Goal: Information Seeking & Learning: Learn about a topic

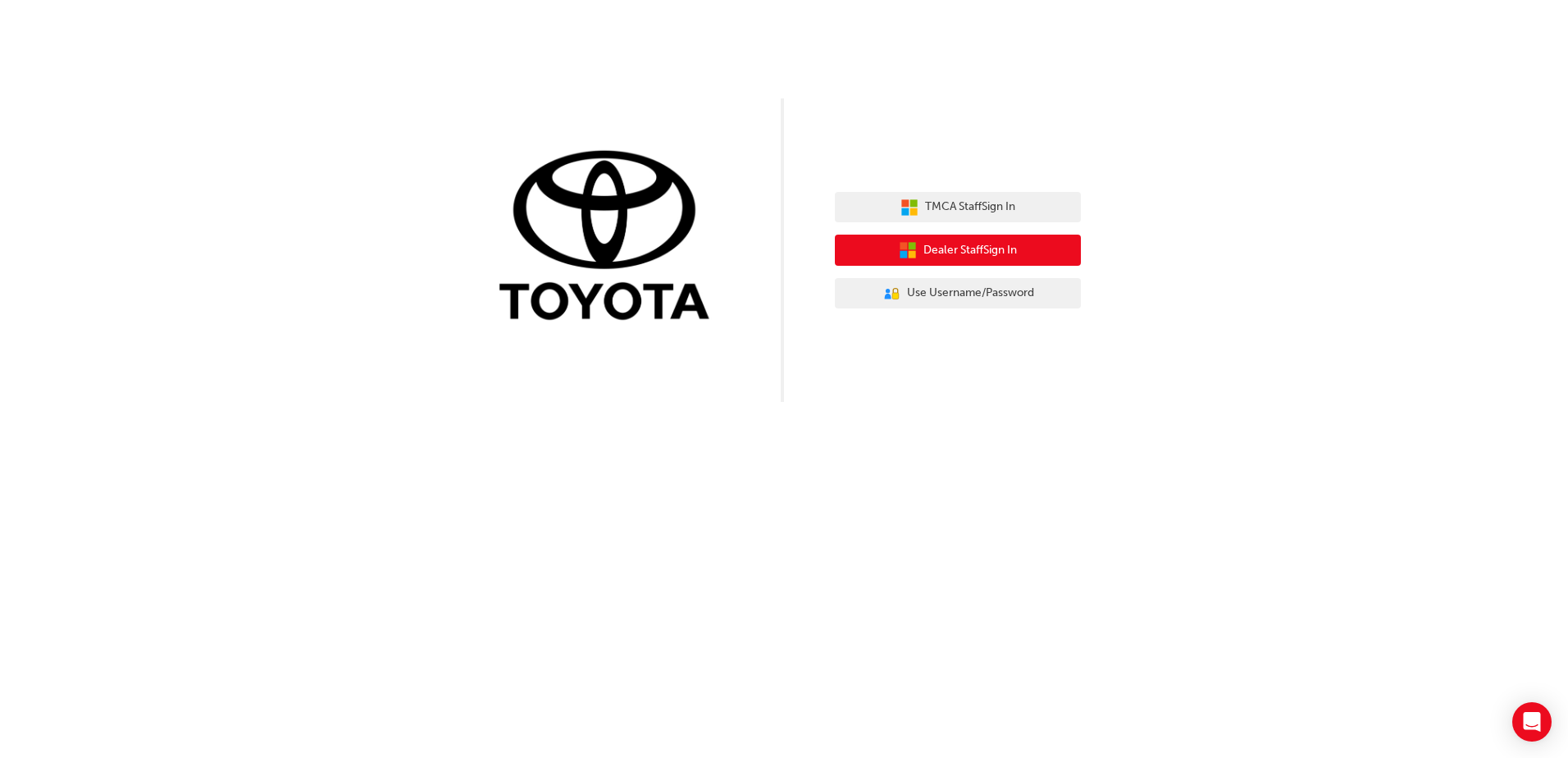
click at [1033, 248] on button "Dealer Staff Sign In" at bounding box center [958, 250] width 246 height 32
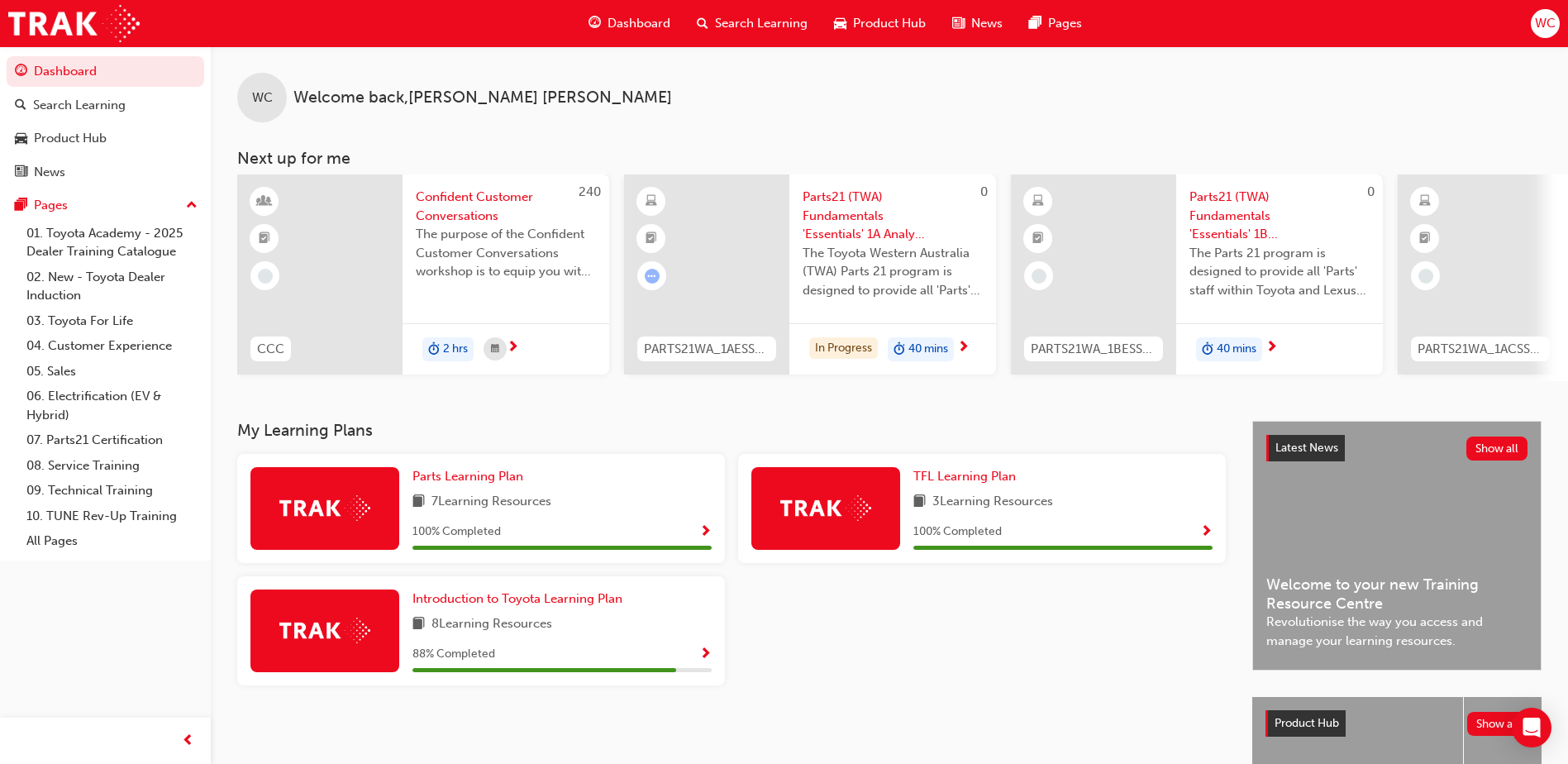
click at [588, 652] on div "88 % Completed" at bounding box center [562, 654] width 299 height 21
click at [570, 606] on span "Introduction to Toyota Learning Plan" at bounding box center [517, 598] width 210 height 15
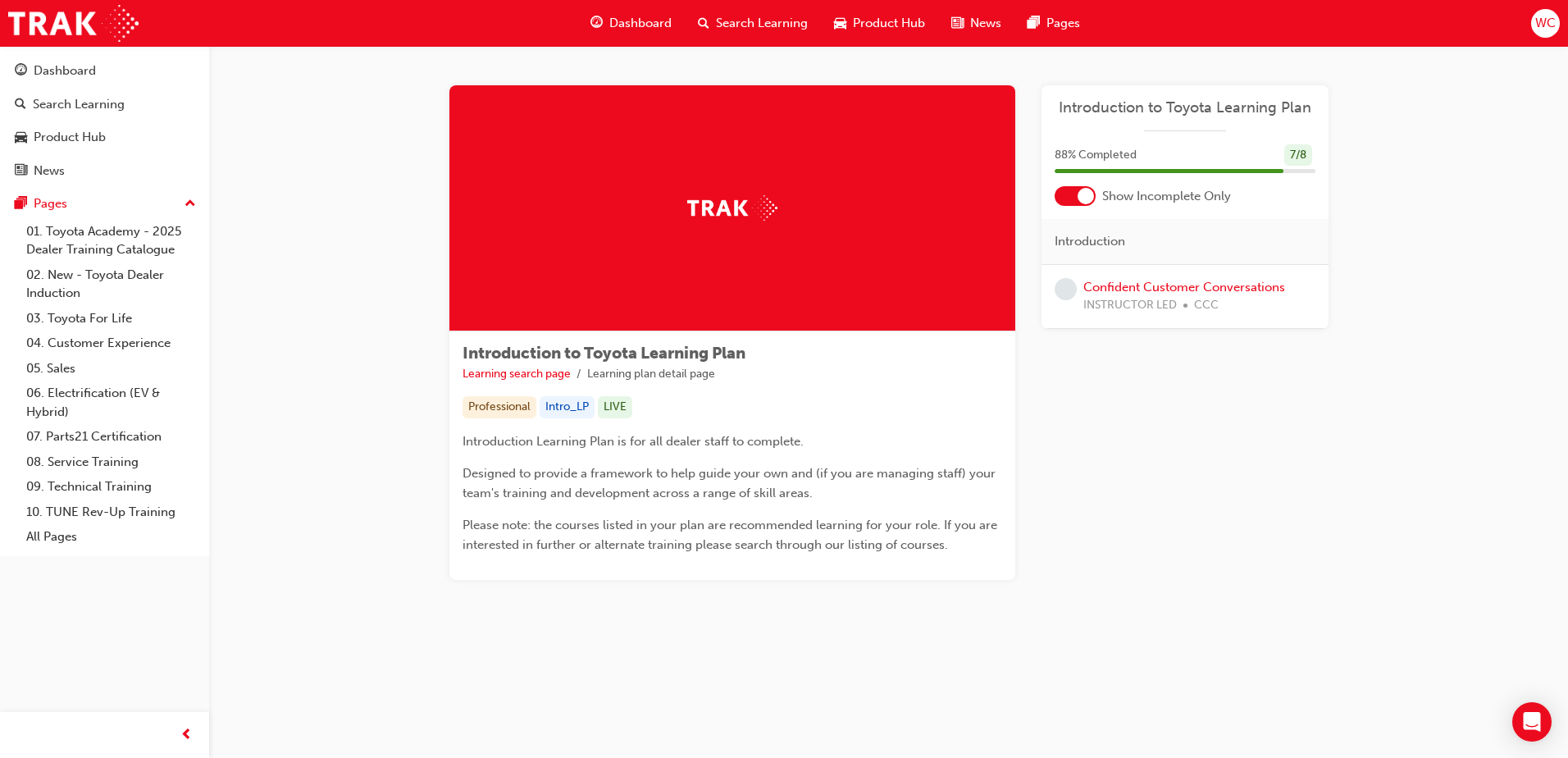
click at [610, 13] on div "Dashboard" at bounding box center [631, 23] width 107 height 33
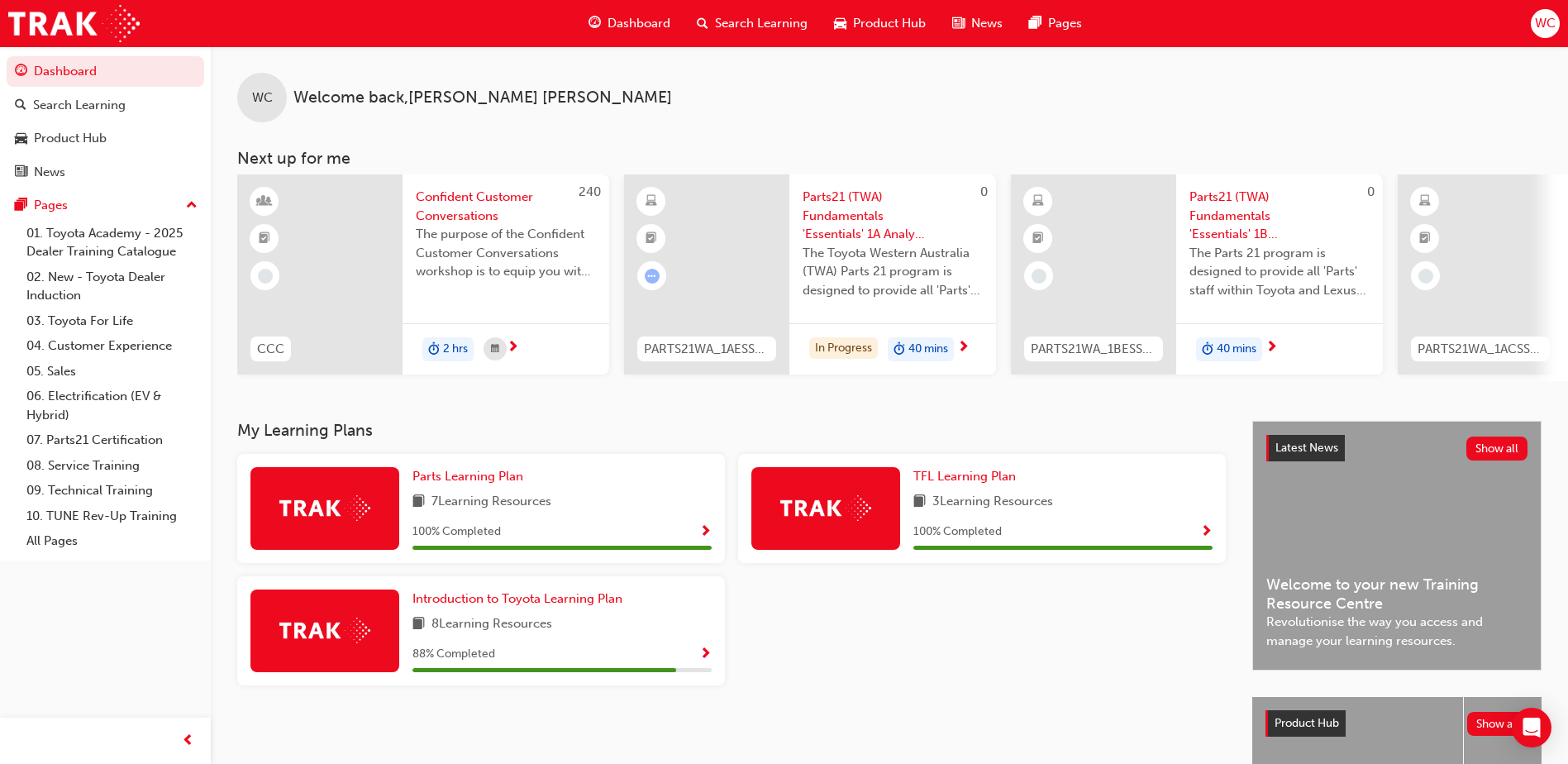
click at [922, 254] on span "The Toyota Western Australia (TWA) Parts 21 program is designed to provide all …" at bounding box center [893, 272] width 180 height 56
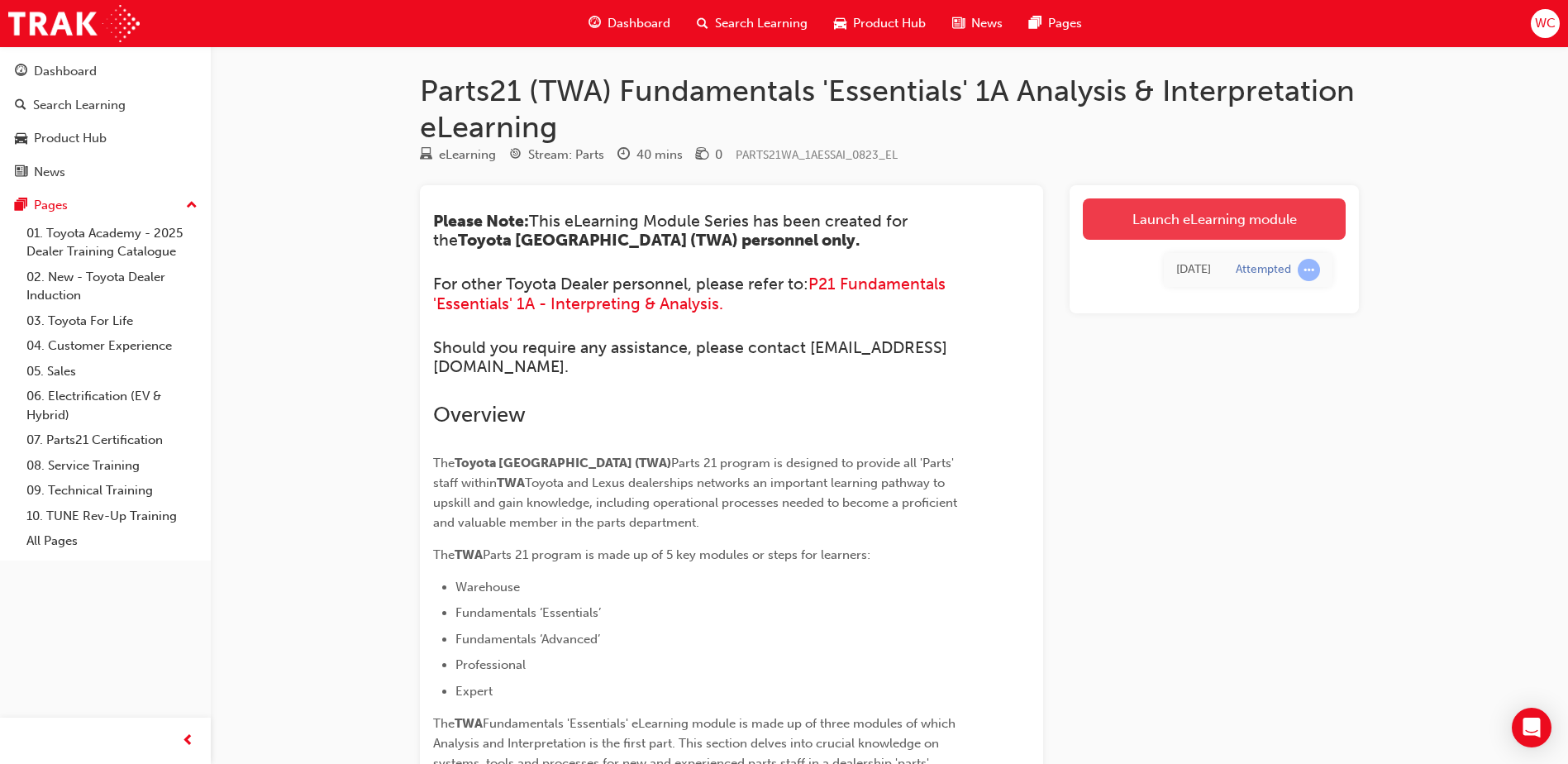
click at [1228, 219] on link "Launch eLearning module" at bounding box center [1214, 219] width 263 height 41
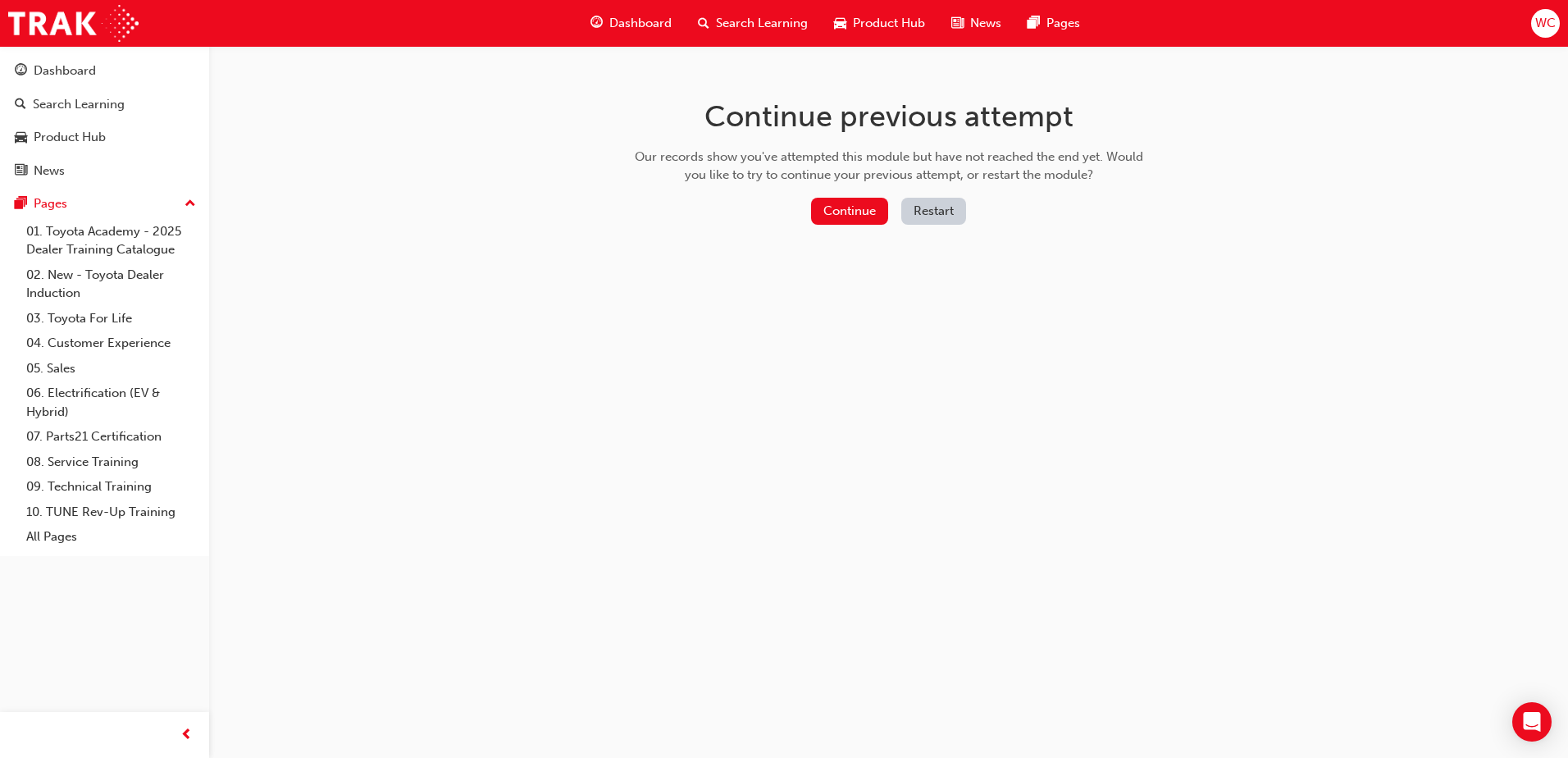
click at [920, 211] on button "Restart" at bounding box center [934, 211] width 65 height 27
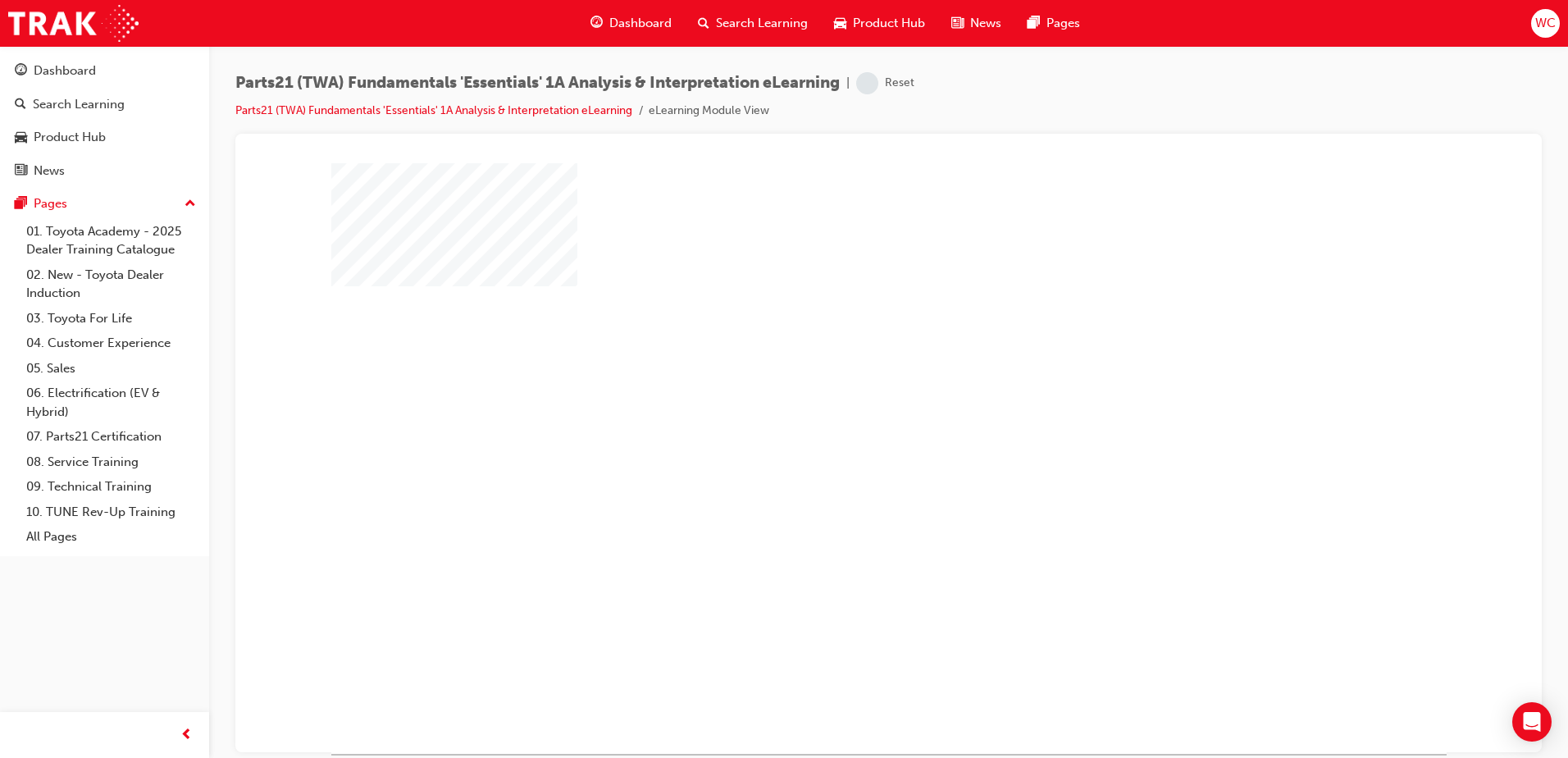
click at [842, 410] on div "play" at bounding box center [842, 410] width 0 height 0
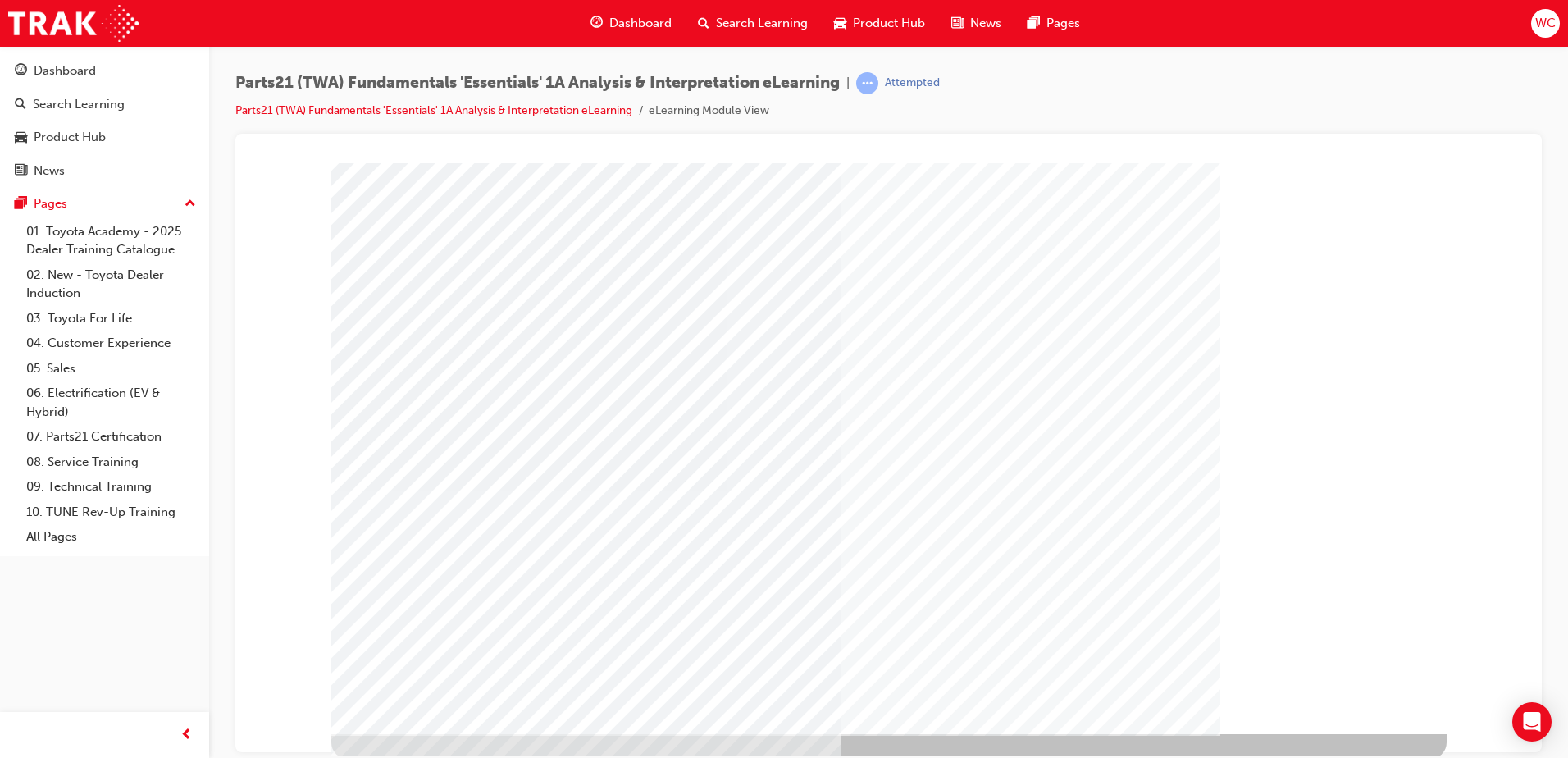
scroll to position [23, 0]
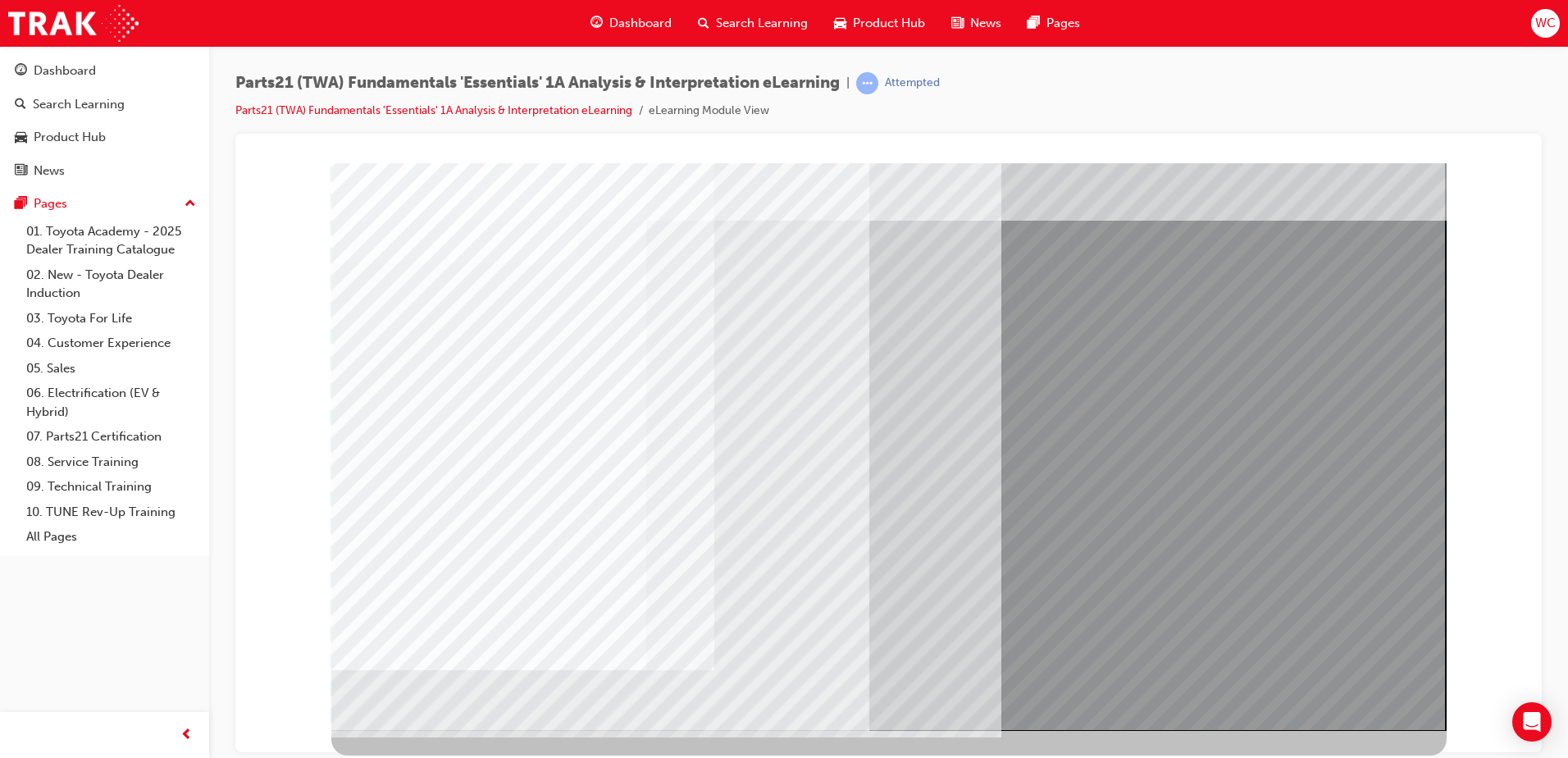
scroll to position [0, 0]
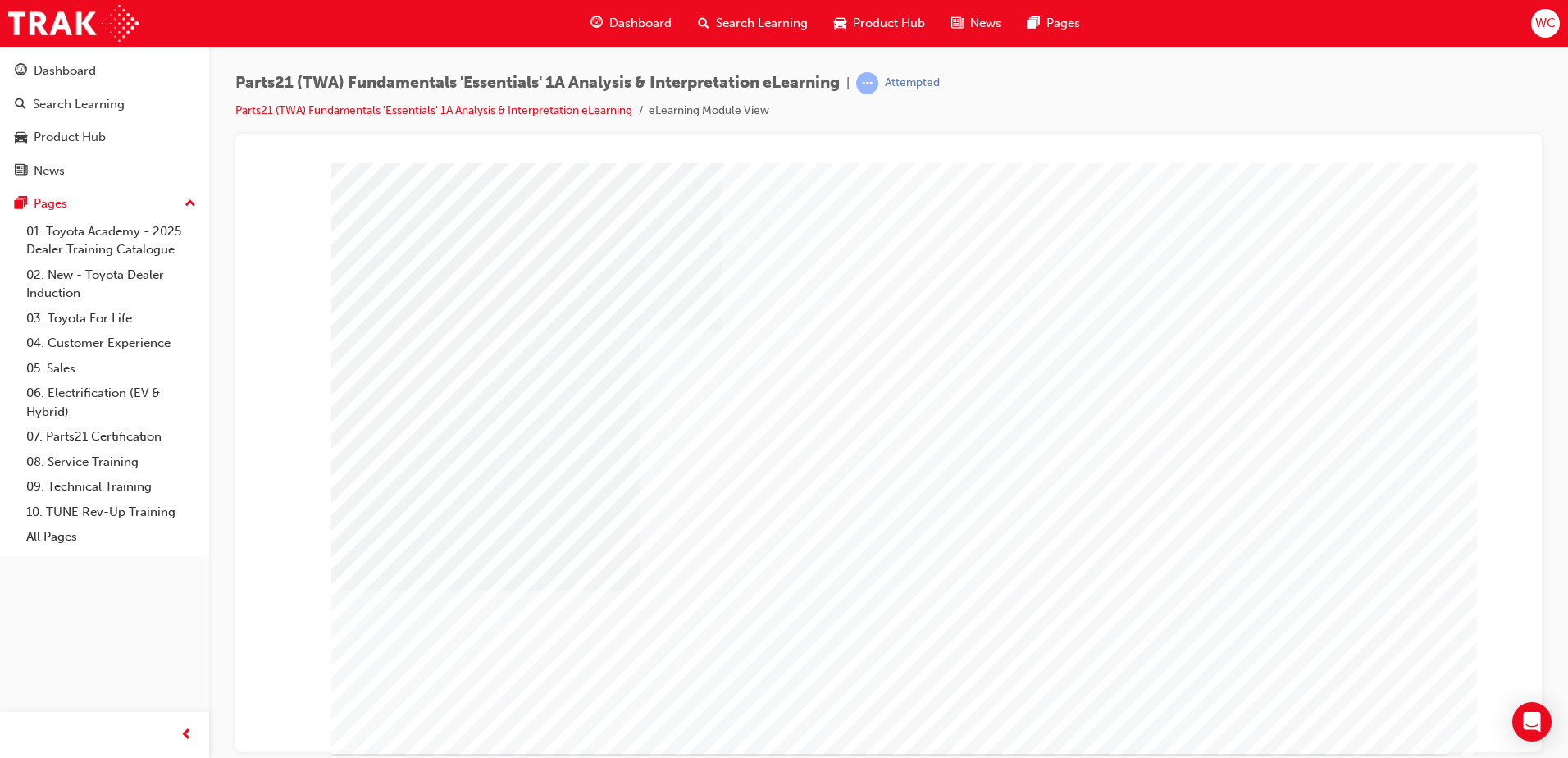
type input "[PERSON_NAME]"
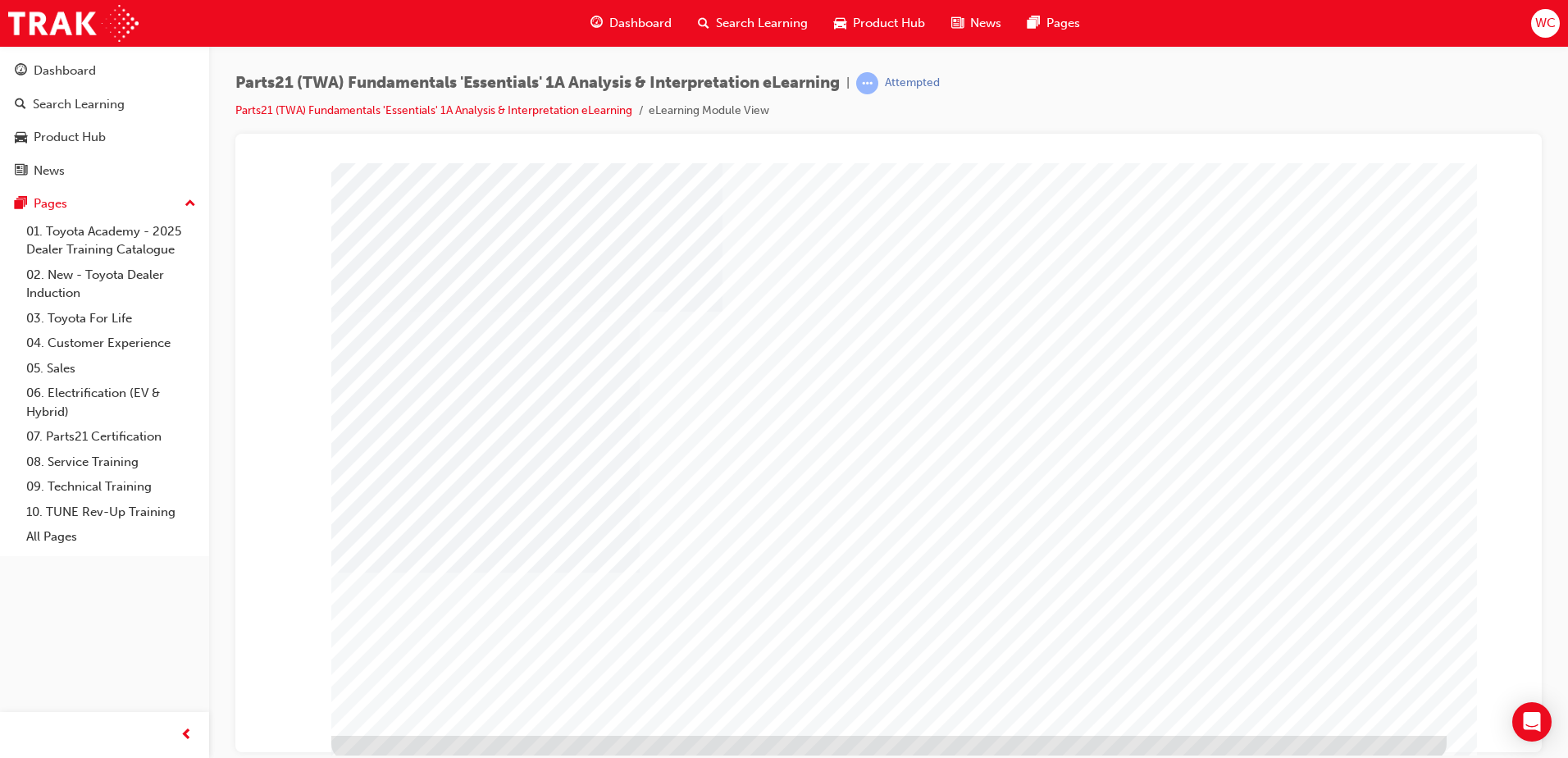
scroll to position [23, 0]
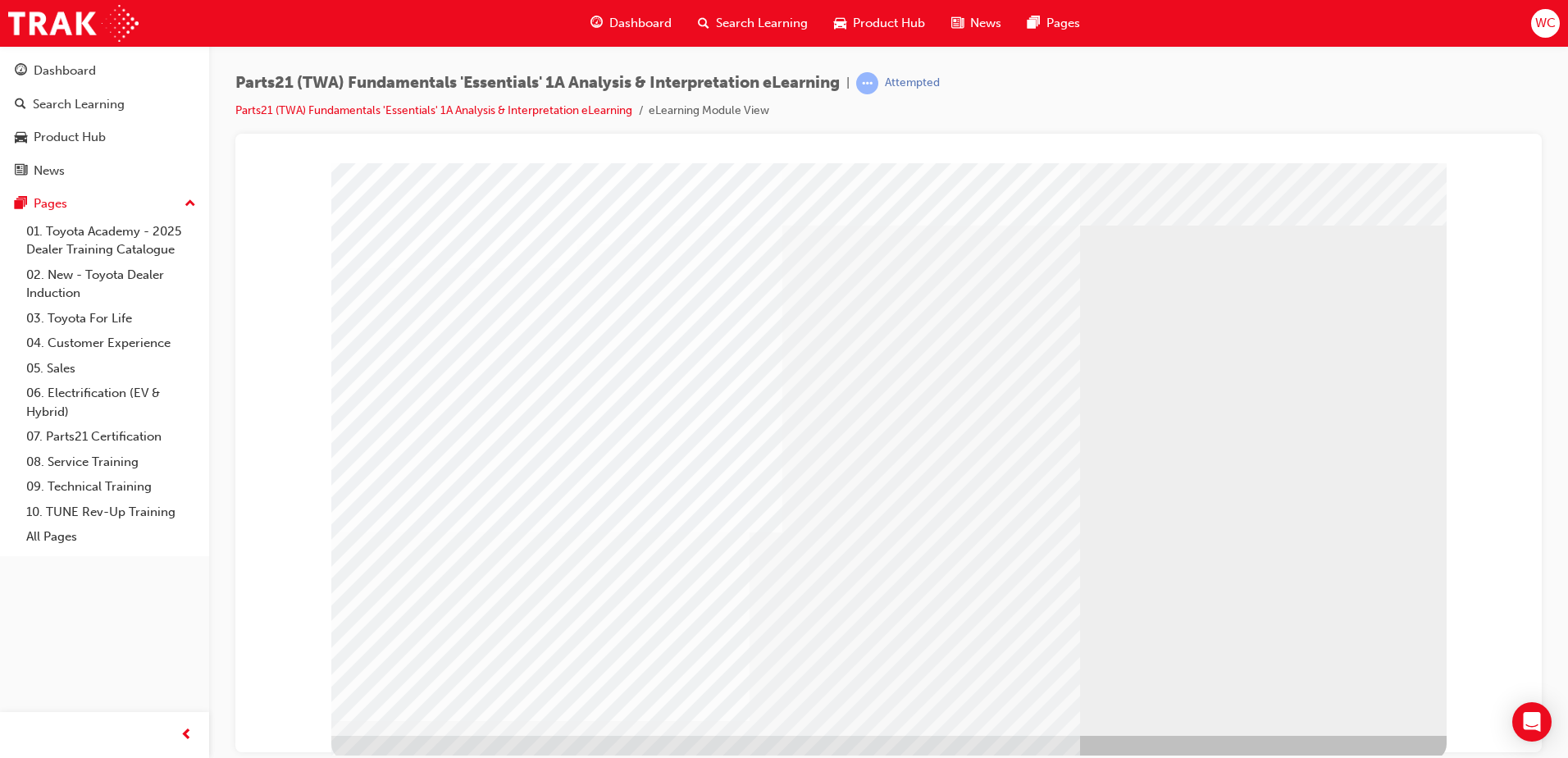
scroll to position [23, 0]
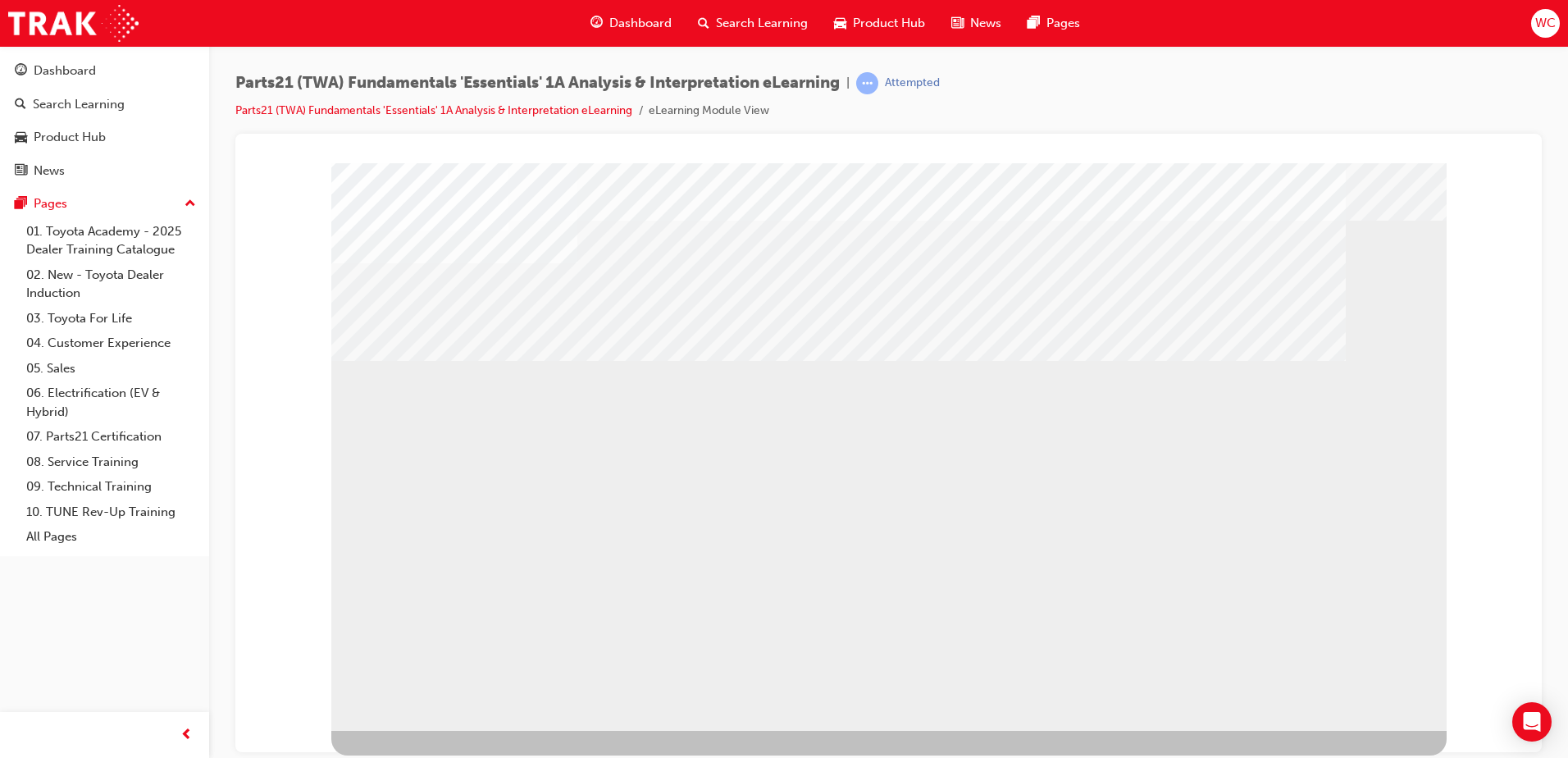
scroll to position [0, 0]
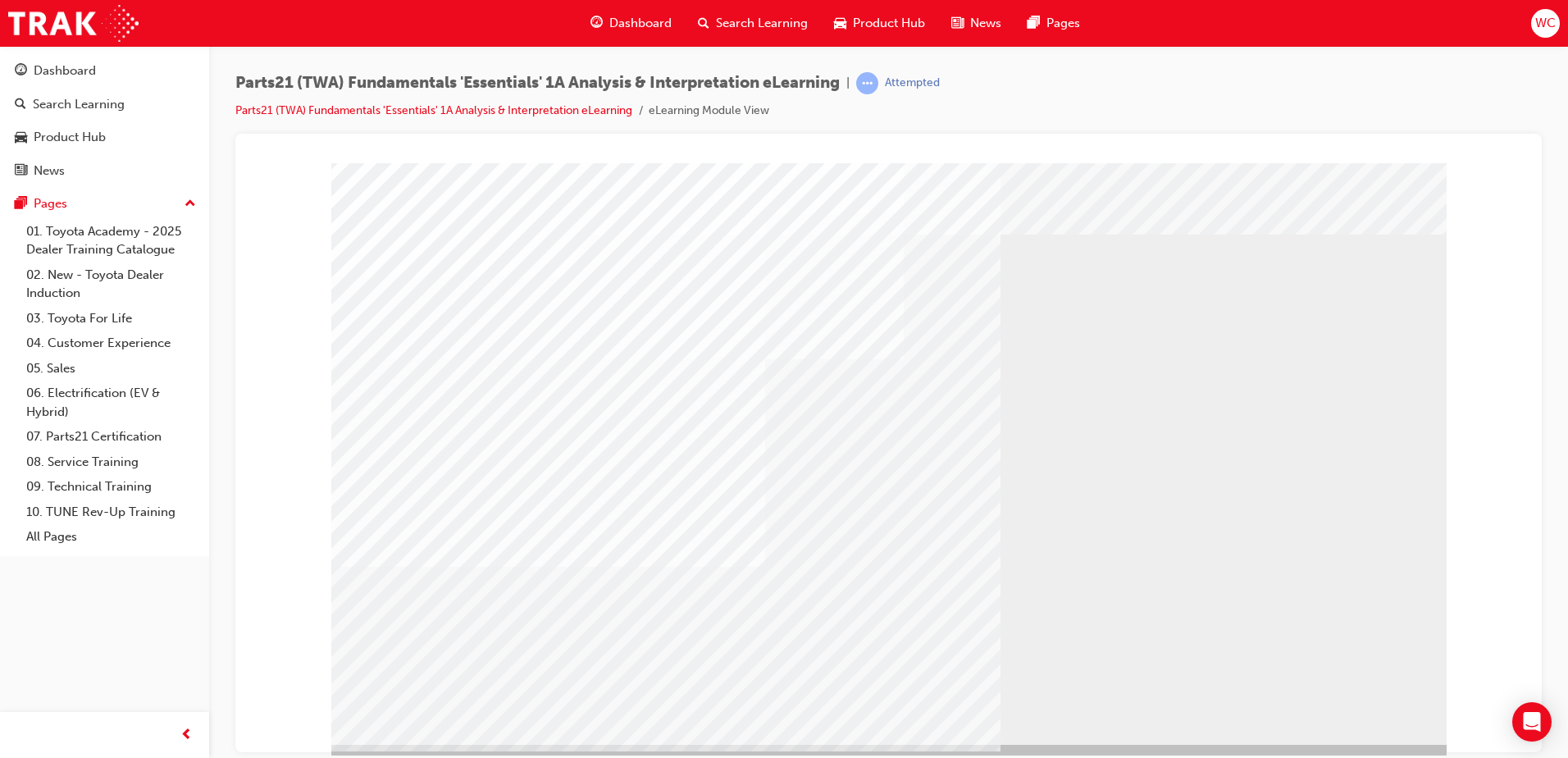
scroll to position [23, 0]
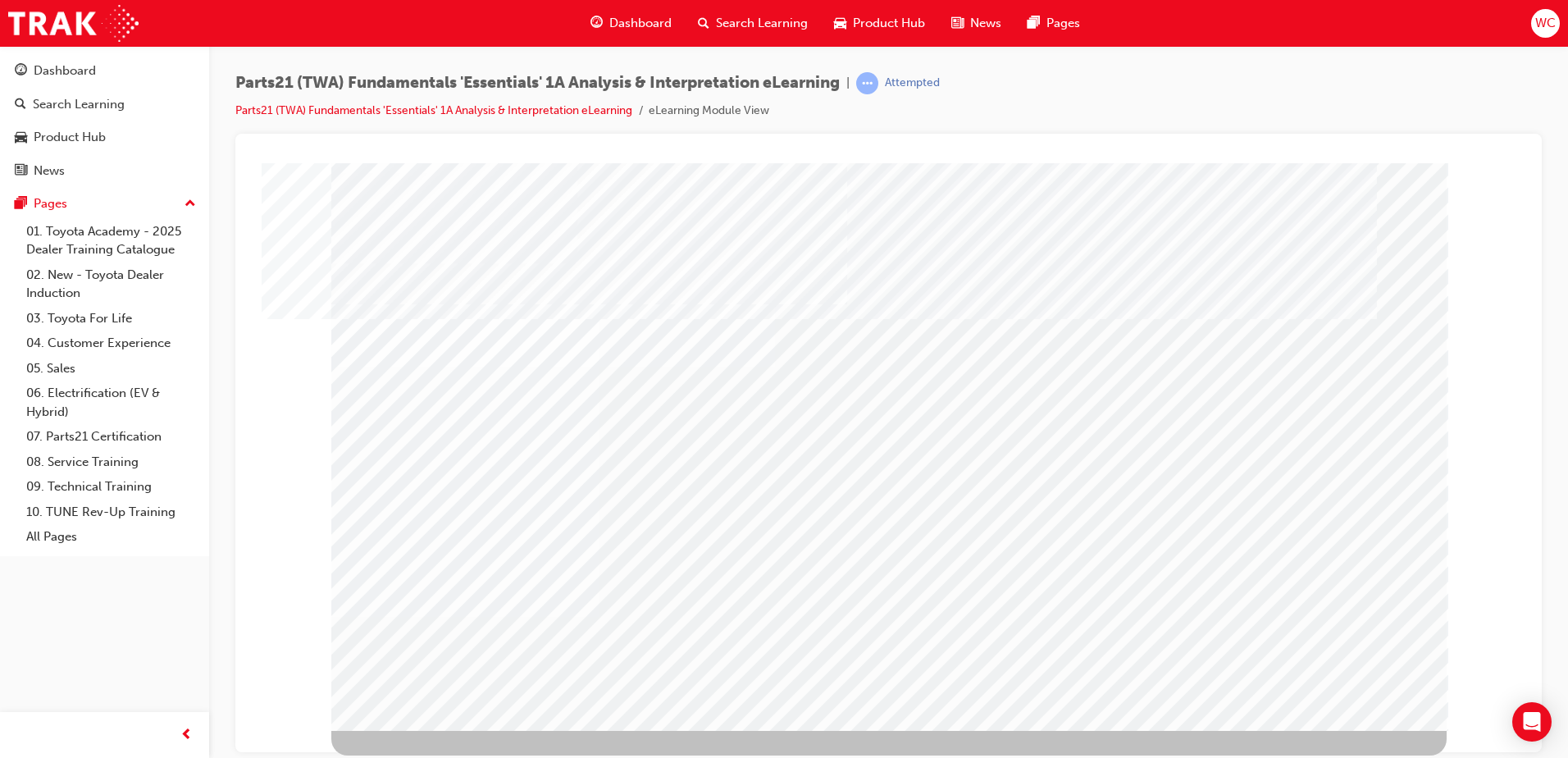
scroll to position [0, 0]
